Goal: Transaction & Acquisition: Obtain resource

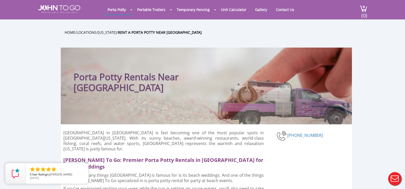
click at [256, 9] on div at bounding box center [202, 94] width 405 height 189
click at [282, 10] on link "Contact Us" at bounding box center [285, 10] width 26 height 10
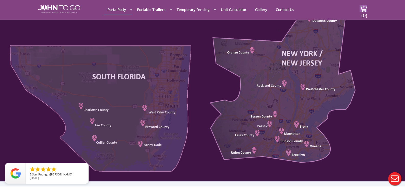
scroll to position [255, 0]
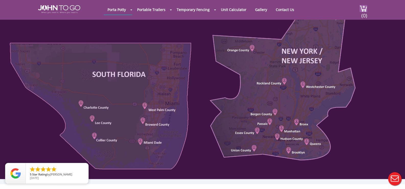
click at [153, 125] on div at bounding box center [202, 77] width 405 height 202
click at [141, 119] on div at bounding box center [202, 77] width 405 height 202
click at [156, 126] on div at bounding box center [202, 77] width 405 height 202
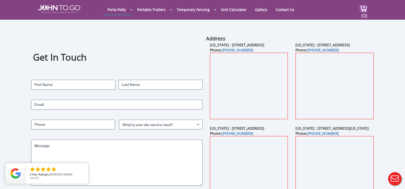
scroll to position [0, 0]
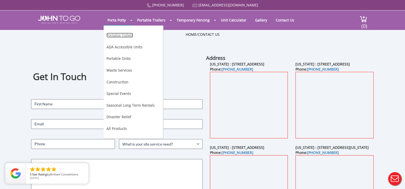
click at [121, 35] on link "Portable Toilets" at bounding box center [119, 35] width 27 height 5
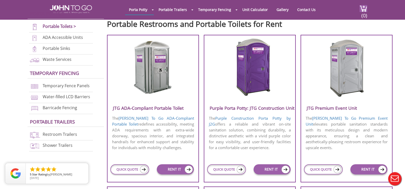
scroll to position [179, 0]
click at [324, 168] on link "QUICK QUOTE" at bounding box center [323, 169] width 39 height 10
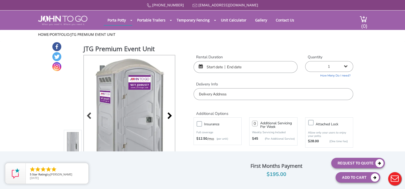
click at [171, 115] on div at bounding box center [168, 116] width 7 height 7
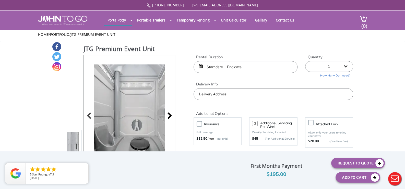
click at [169, 115] on div at bounding box center [168, 116] width 7 height 7
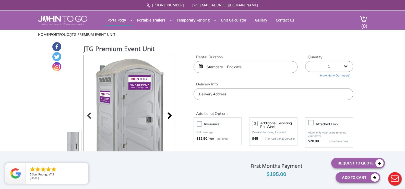
click at [169, 115] on div at bounding box center [168, 116] width 7 height 7
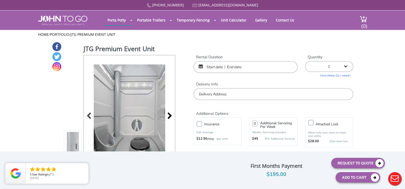
click at [169, 115] on div at bounding box center [168, 116] width 7 height 7
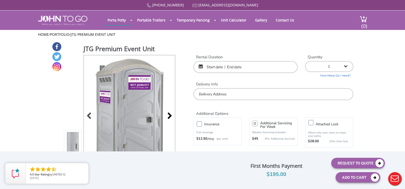
click at [170, 115] on div at bounding box center [168, 116] width 7 height 7
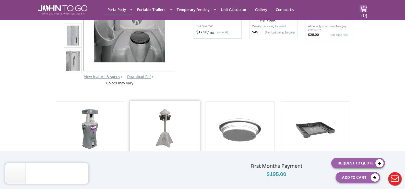
scroll to position [102, 0]
